Goal: Transaction & Acquisition: Book appointment/travel/reservation

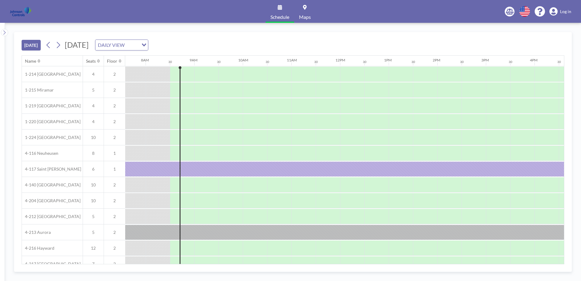
scroll to position [0, 389]
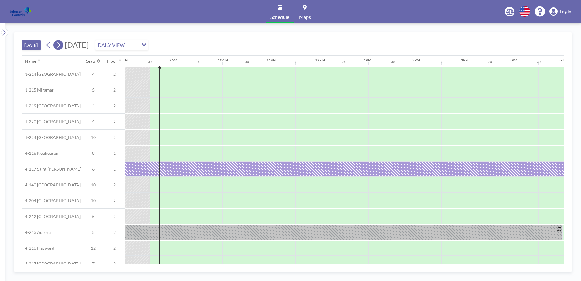
click at [57, 46] on icon at bounding box center [58, 44] width 6 height 9
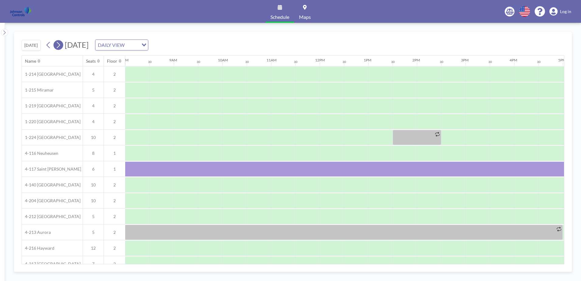
click at [58, 46] on icon at bounding box center [58, 44] width 6 height 9
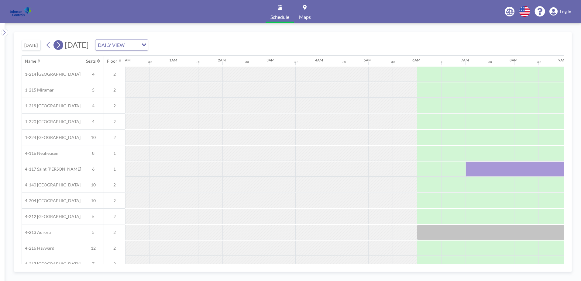
scroll to position [0, 195]
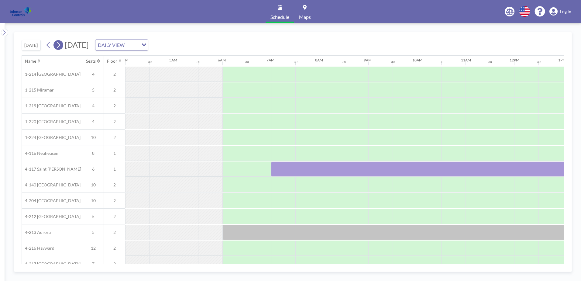
click at [58, 46] on icon at bounding box center [58, 44] width 6 height 9
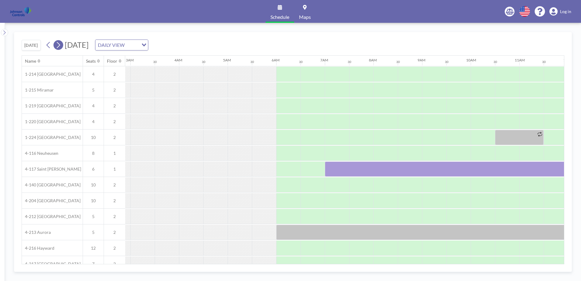
scroll to position [0, 328]
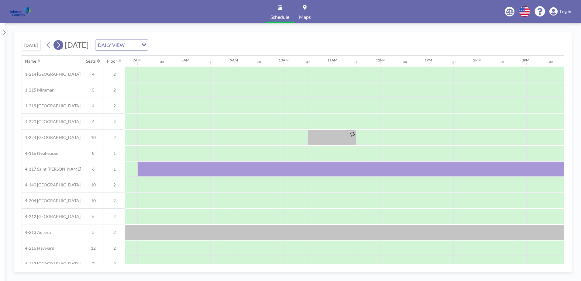
click at [58, 46] on icon at bounding box center [58, 44] width 6 height 9
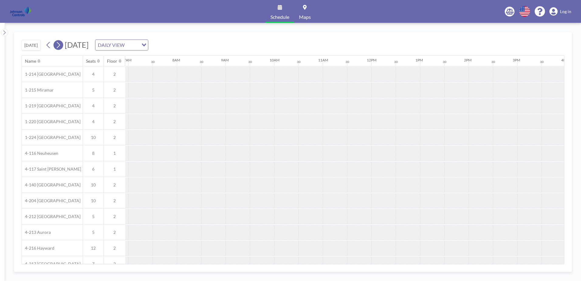
click at [58, 46] on icon at bounding box center [58, 44] width 6 height 9
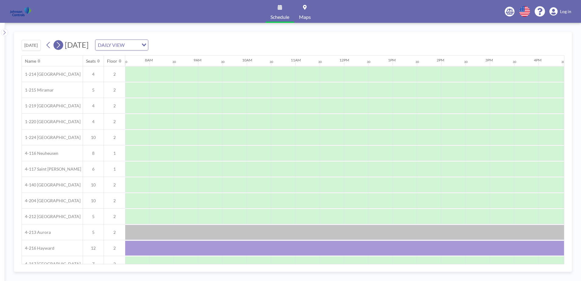
click at [58, 46] on icon at bounding box center [58, 44] width 6 height 9
click at [66, 43] on span "[DATE]" at bounding box center [77, 44] width 24 height 9
click at [61, 42] on icon at bounding box center [58, 44] width 6 height 9
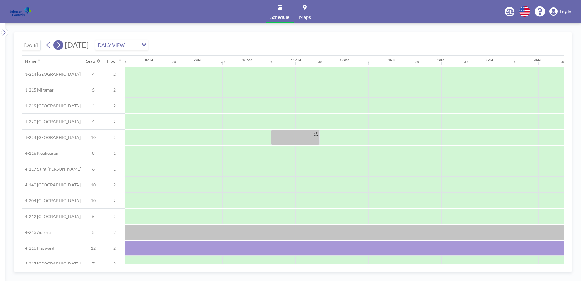
click at [61, 42] on icon at bounding box center [58, 44] width 6 height 9
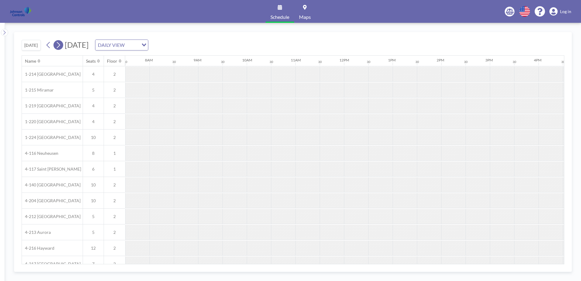
click at [61, 42] on icon at bounding box center [58, 44] width 6 height 9
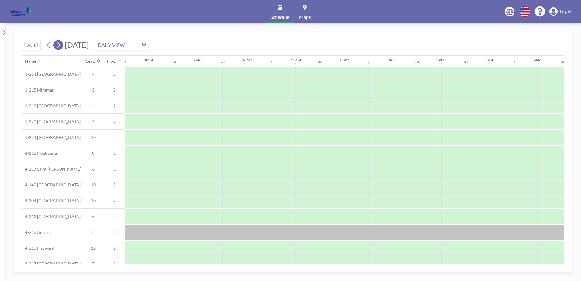
click at [61, 42] on icon at bounding box center [58, 44] width 6 height 9
click at [60, 45] on icon at bounding box center [58, 45] width 3 height 6
click at [153, 184] on div at bounding box center [162, 184] width 24 height 15
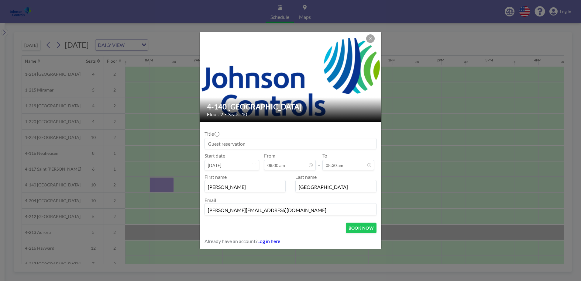
click at [153, 184] on div "4-140 London Floor: 2 • Seats: 10 Title Start date [DATE] From 08:00 am - To 08…" at bounding box center [290, 140] width 581 height 281
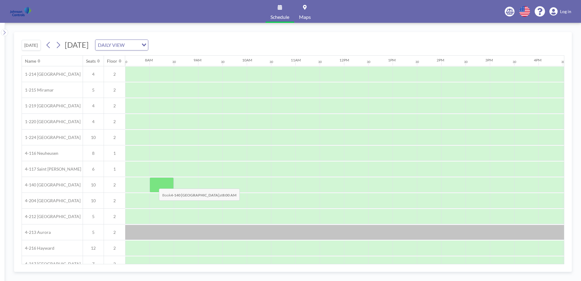
click at [154, 184] on div at bounding box center [162, 184] width 24 height 15
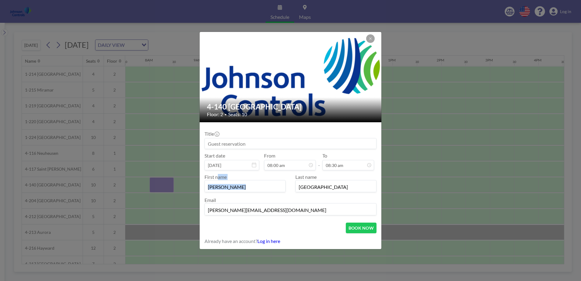
click at [154, 184] on div "4-140 London Floor: 2 • Seats: 10 Title Start date [DATE] From 08:00 am - To 08…" at bounding box center [290, 140] width 581 height 281
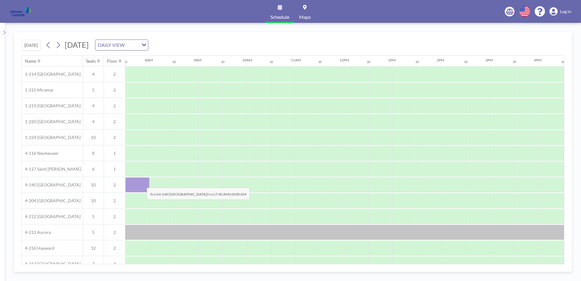
click at [142, 183] on div at bounding box center [137, 184] width 24 height 15
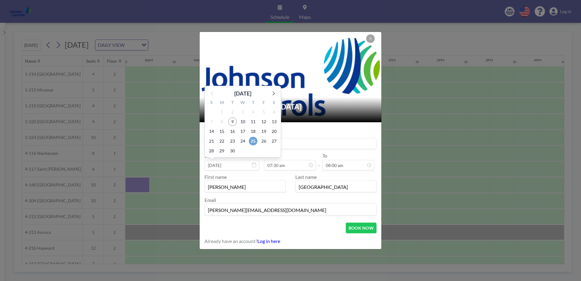
click at [253, 141] on span "25" at bounding box center [253, 141] width 9 height 9
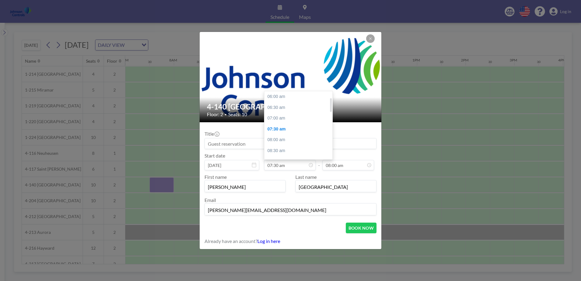
scroll to position [33, 0]
click at [276, 106] on div "08:00 am" at bounding box center [300, 107] width 71 height 11
type input "08:00 am"
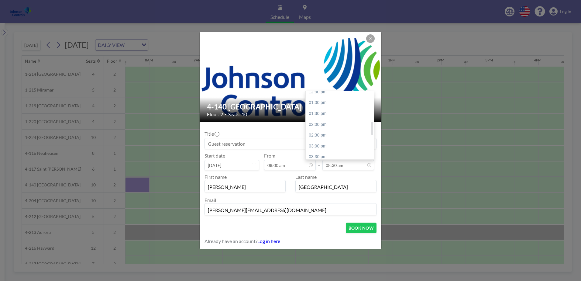
scroll to position [206, 0]
click at [322, 126] on div "05:00 pm" at bounding box center [341, 128] width 71 height 11
type input "05:00 pm"
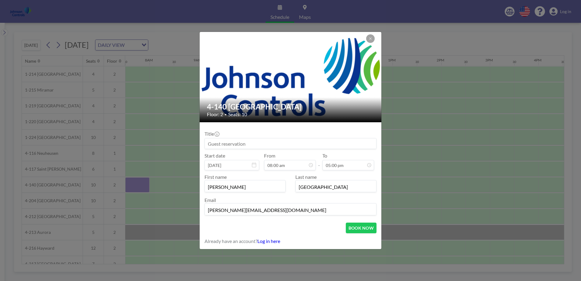
drag, startPoint x: 209, startPoint y: 142, endPoint x: 216, endPoint y: 138, distance: 8.7
click at [209, 142] on input at bounding box center [291, 143] width 172 height 10
type input "[PERSON_NAME]"
click at [362, 226] on button "BOOK NOW" at bounding box center [361, 228] width 31 height 11
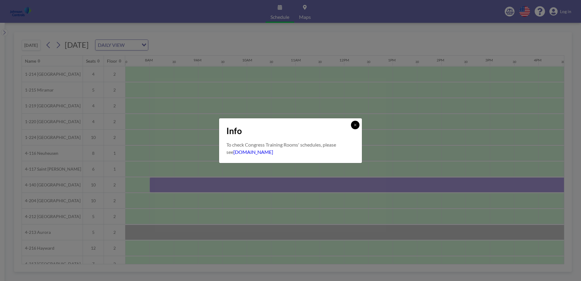
click at [353, 126] on button at bounding box center [355, 125] width 9 height 9
